Goal: Check status

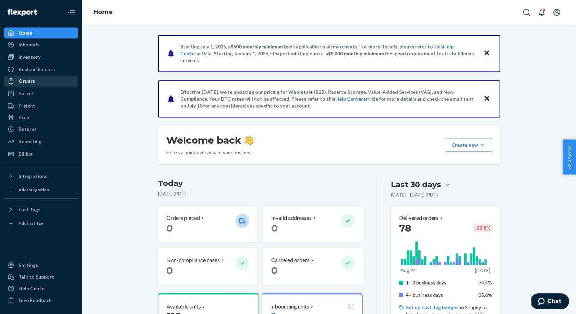
click at [29, 84] on div "Orders" at bounding box center [27, 81] width 16 height 7
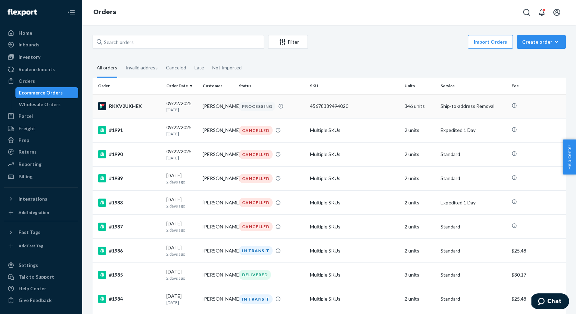
click at [236, 106] on td "PROCESSING" at bounding box center [271, 106] width 71 height 24
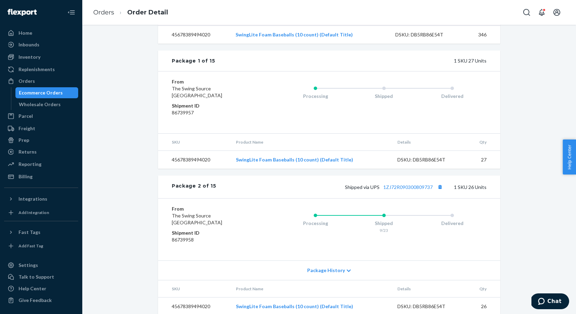
scroll to position [241, 0]
